Goal: Browse casually: Explore the website without a specific task or goal

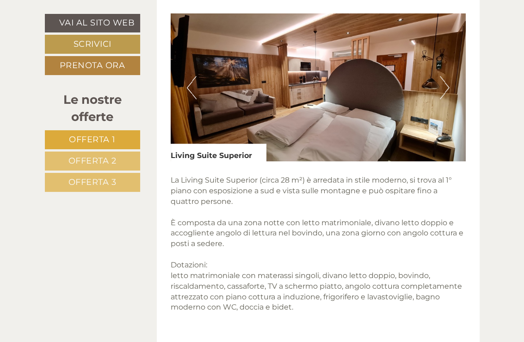
scroll to position [555, 0]
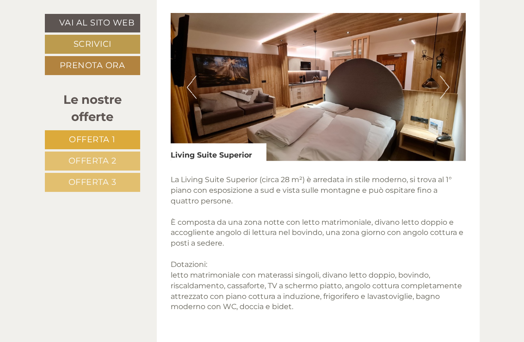
click at [448, 95] on button "Next" at bounding box center [445, 86] width 10 height 23
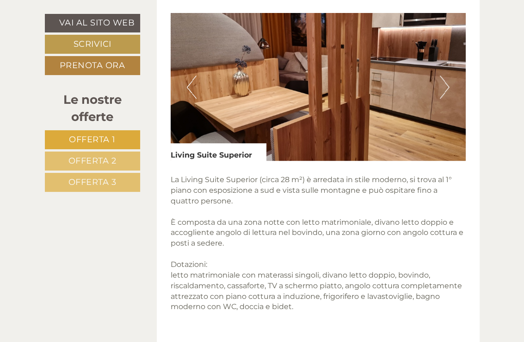
click at [448, 95] on button "Next" at bounding box center [445, 86] width 10 height 23
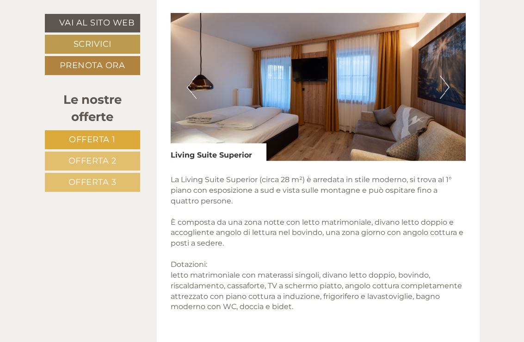
click at [448, 95] on button "Next" at bounding box center [445, 86] width 10 height 23
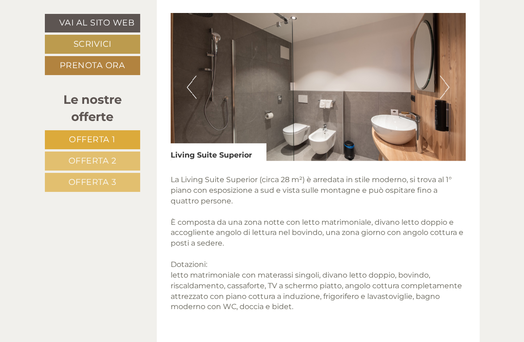
click at [448, 95] on button "Next" at bounding box center [445, 86] width 10 height 23
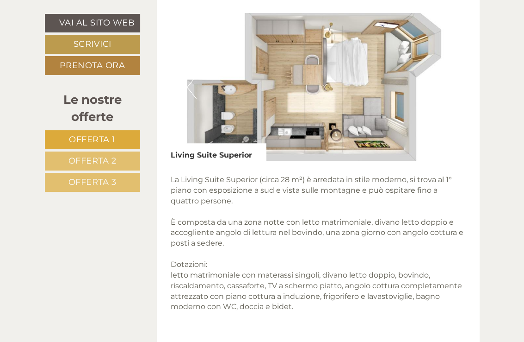
click at [448, 95] on button "Next" at bounding box center [445, 86] width 10 height 23
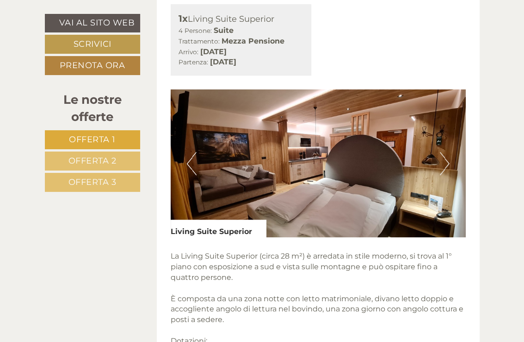
scroll to position [463, 0]
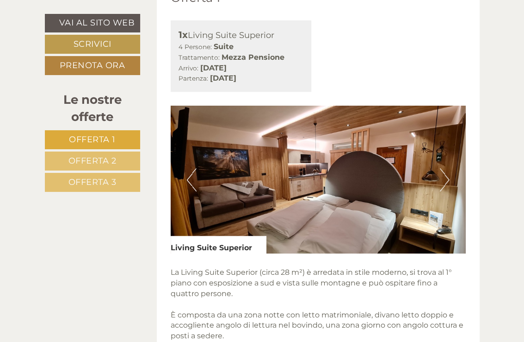
click at [444, 187] on button "Next" at bounding box center [445, 179] width 10 height 23
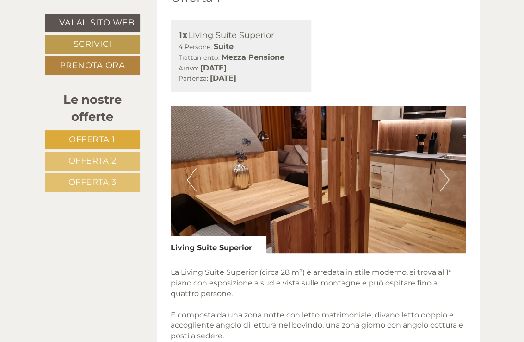
click at [444, 187] on button "Next" at bounding box center [445, 179] width 10 height 23
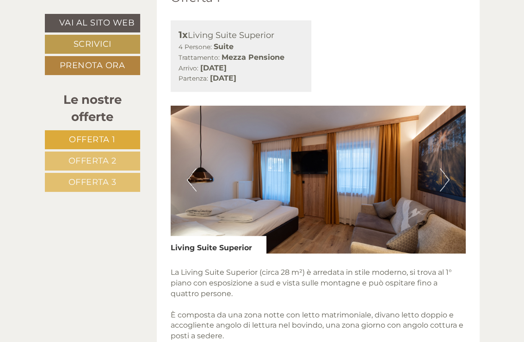
click at [444, 187] on button "Next" at bounding box center [445, 179] width 10 height 23
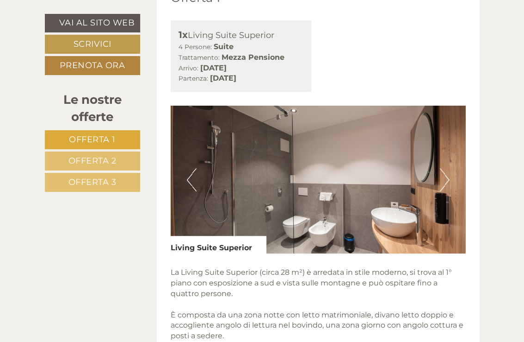
click at [444, 187] on button "Next" at bounding box center [445, 179] width 10 height 23
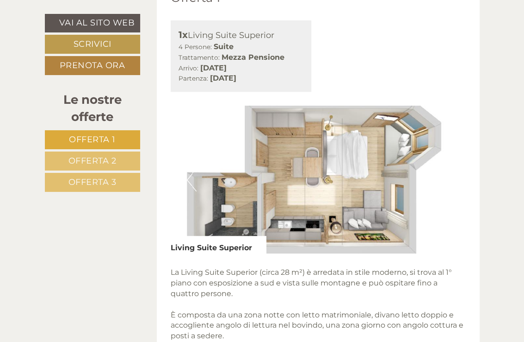
click at [444, 187] on button "Next" at bounding box center [445, 179] width 10 height 23
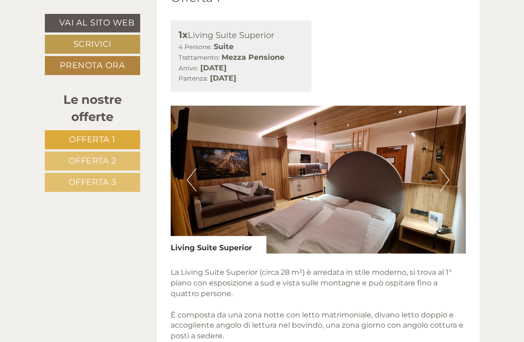
click at [191, 191] on button "Previous" at bounding box center [192, 179] width 10 height 23
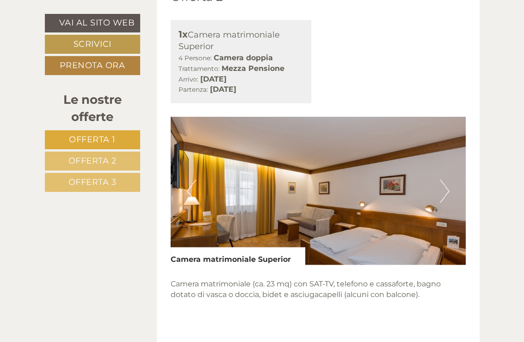
scroll to position [1157, 0]
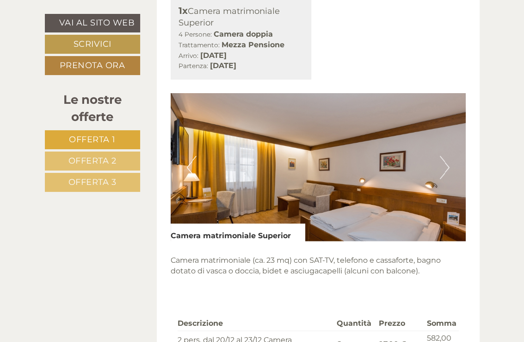
click at [447, 179] on button "Next" at bounding box center [445, 166] width 10 height 23
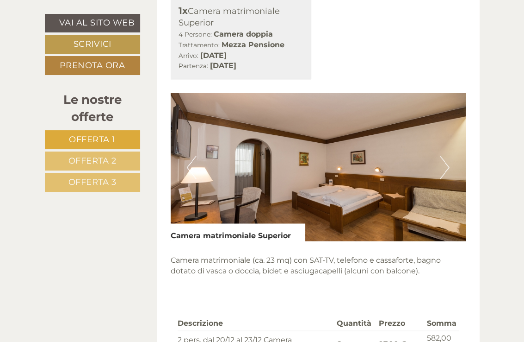
click at [447, 179] on button "Next" at bounding box center [445, 166] width 10 height 23
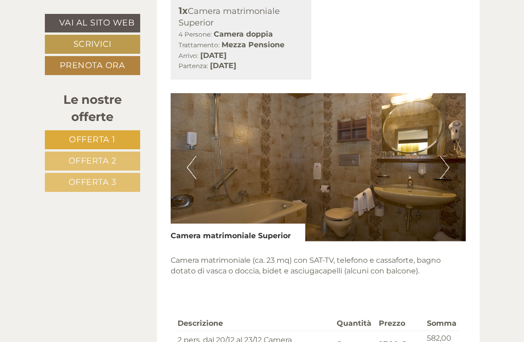
click at [447, 179] on button "Next" at bounding box center [445, 166] width 10 height 23
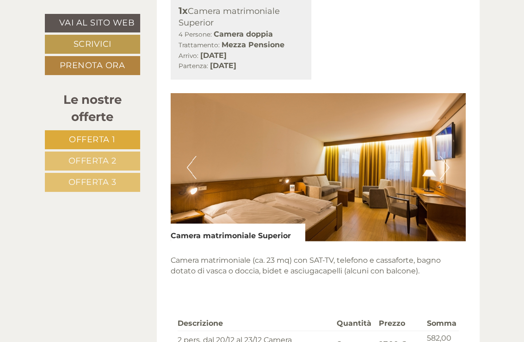
click at [447, 179] on button "Next" at bounding box center [445, 166] width 10 height 23
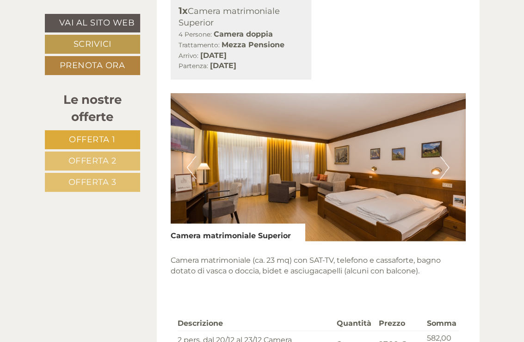
click at [447, 179] on button "Next" at bounding box center [445, 166] width 10 height 23
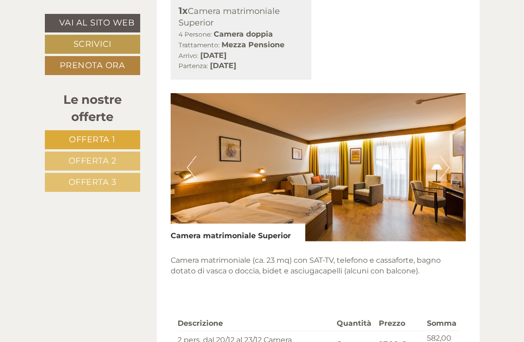
click at [447, 179] on button "Next" at bounding box center [445, 166] width 10 height 23
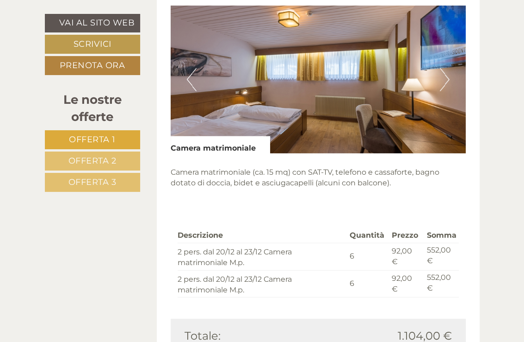
scroll to position [1851, 0]
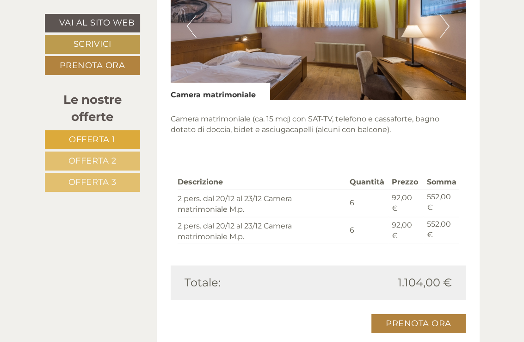
click at [444, 38] on button "Next" at bounding box center [445, 26] width 10 height 23
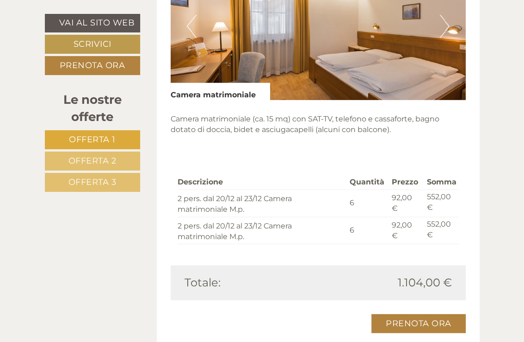
click at [444, 38] on button "Next" at bounding box center [445, 26] width 10 height 23
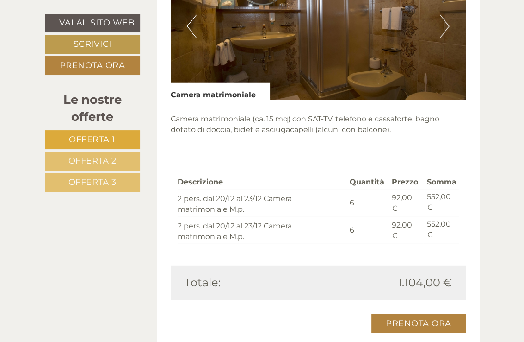
click at [444, 38] on button "Next" at bounding box center [445, 26] width 10 height 23
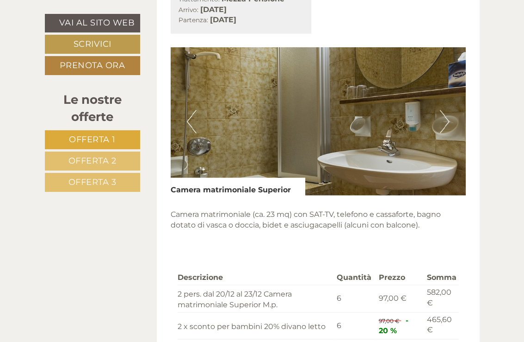
scroll to position [1203, 0]
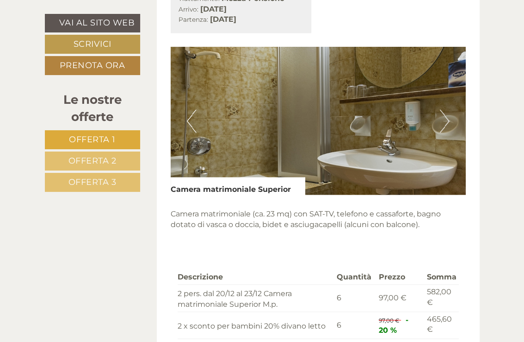
click at [449, 132] on button "Next" at bounding box center [445, 120] width 10 height 23
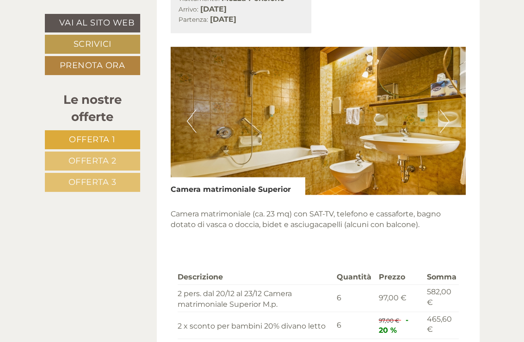
click at [449, 132] on button "Next" at bounding box center [445, 120] width 10 height 23
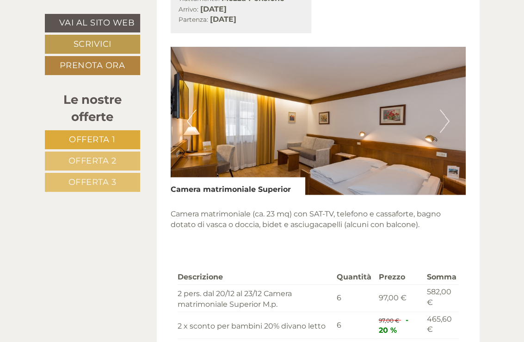
click at [449, 132] on button "Next" at bounding box center [445, 120] width 10 height 23
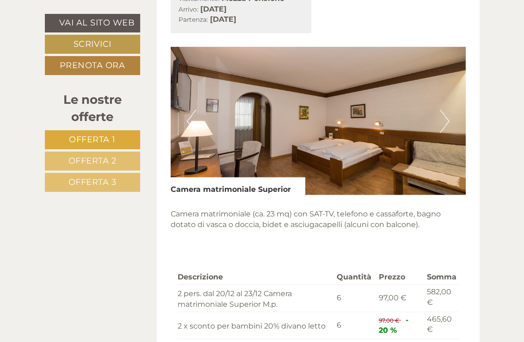
click at [449, 132] on button "Next" at bounding box center [445, 120] width 10 height 23
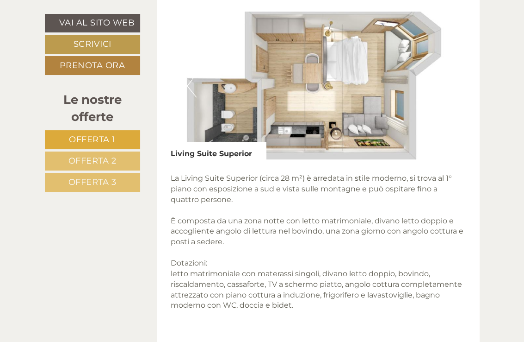
scroll to position [463, 0]
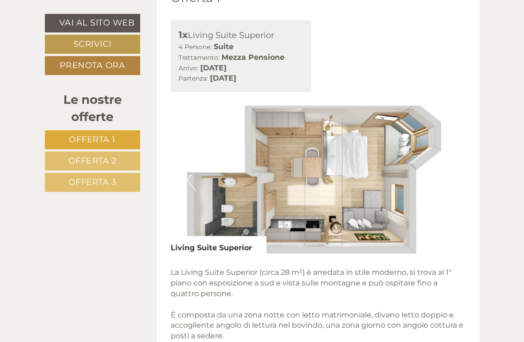
click at [193, 191] on button "Previous" at bounding box center [192, 179] width 10 height 23
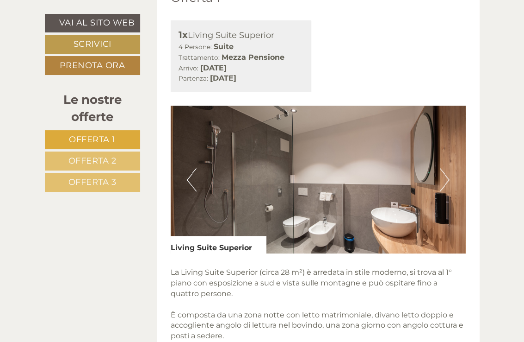
click at [194, 191] on button "Previous" at bounding box center [192, 179] width 10 height 23
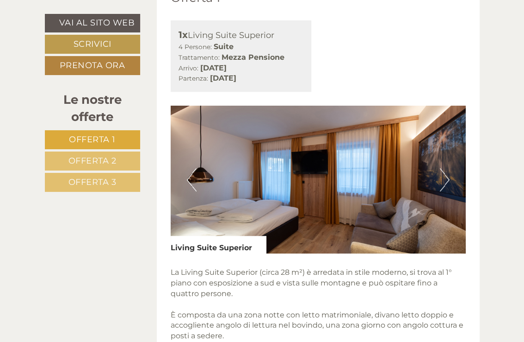
click at [194, 191] on button "Previous" at bounding box center [192, 179] width 10 height 23
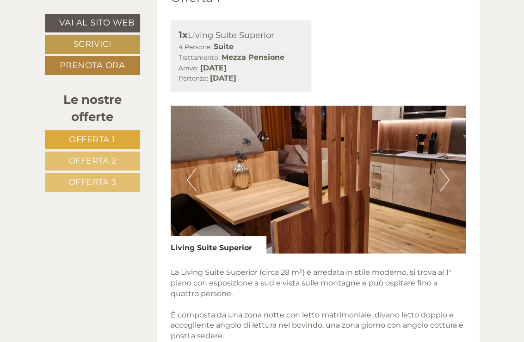
click at [194, 191] on button "Previous" at bounding box center [192, 179] width 10 height 23
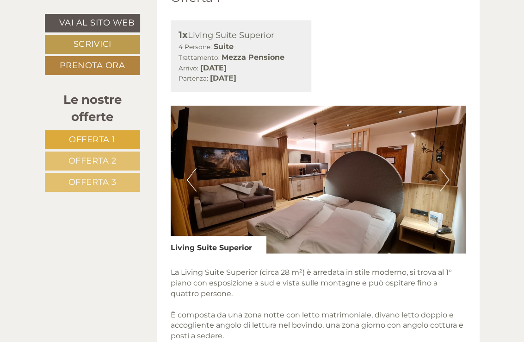
click at [194, 191] on button "Previous" at bounding box center [192, 179] width 10 height 23
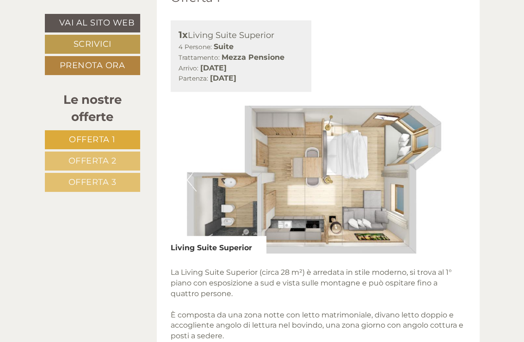
click at [194, 191] on button "Previous" at bounding box center [192, 179] width 10 height 23
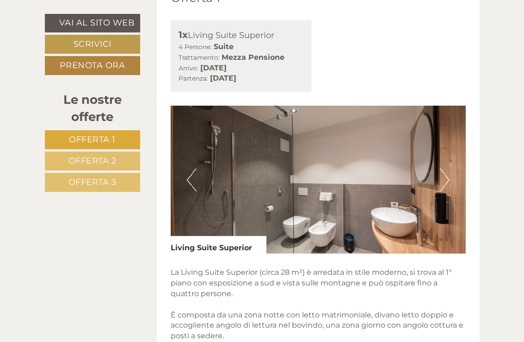
click at [449, 191] on button "Next" at bounding box center [445, 179] width 10 height 23
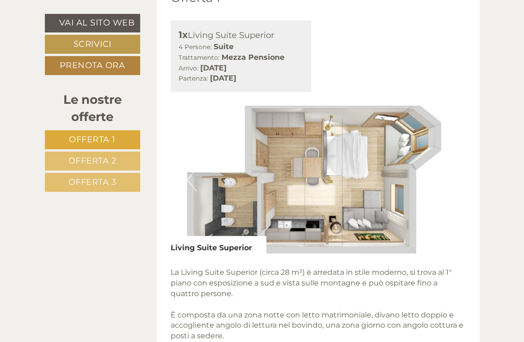
click at [449, 191] on button "Next" at bounding box center [445, 179] width 10 height 23
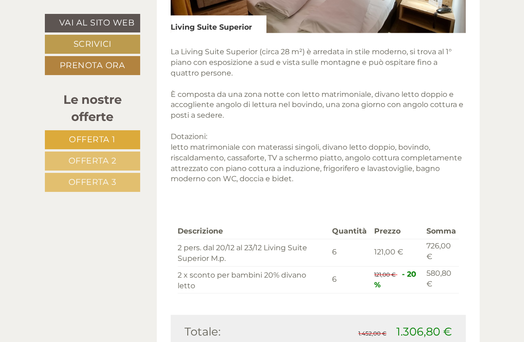
scroll to position [694, 0]
